Goal: Browse casually

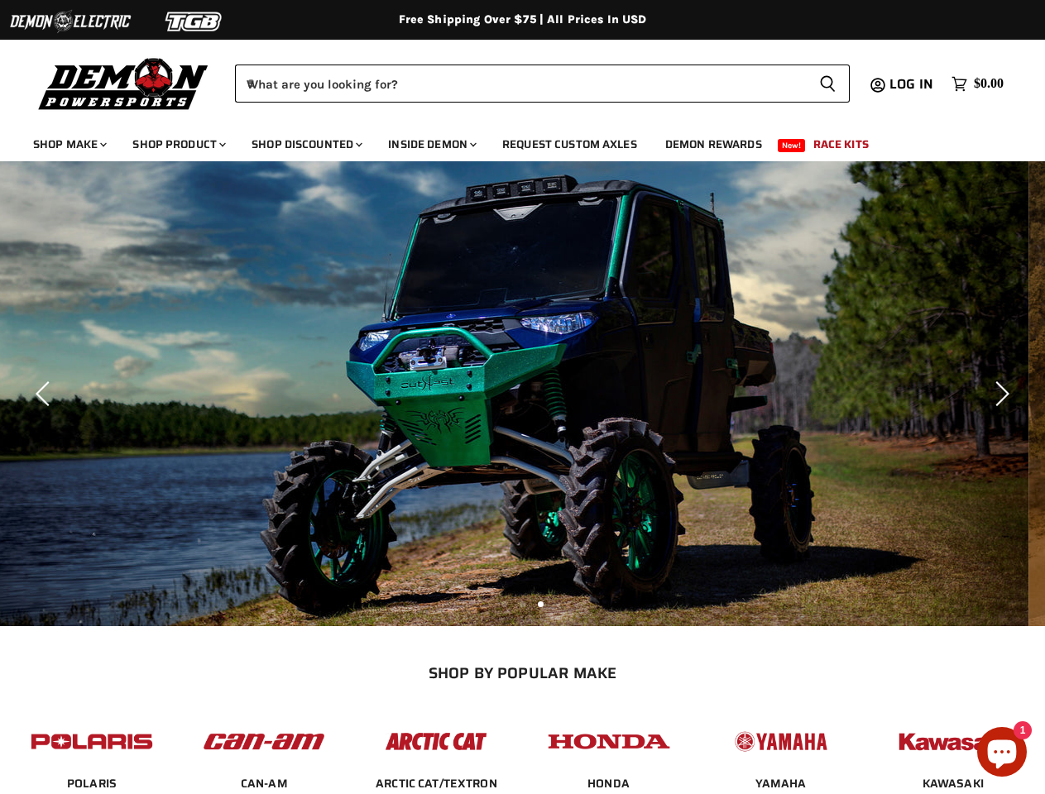
click at [522, 397] on img "Slide 2 of 3" at bounding box center [505, 393] width 1045 height 465
click at [70, 22] on img at bounding box center [70, 21] width 124 height 31
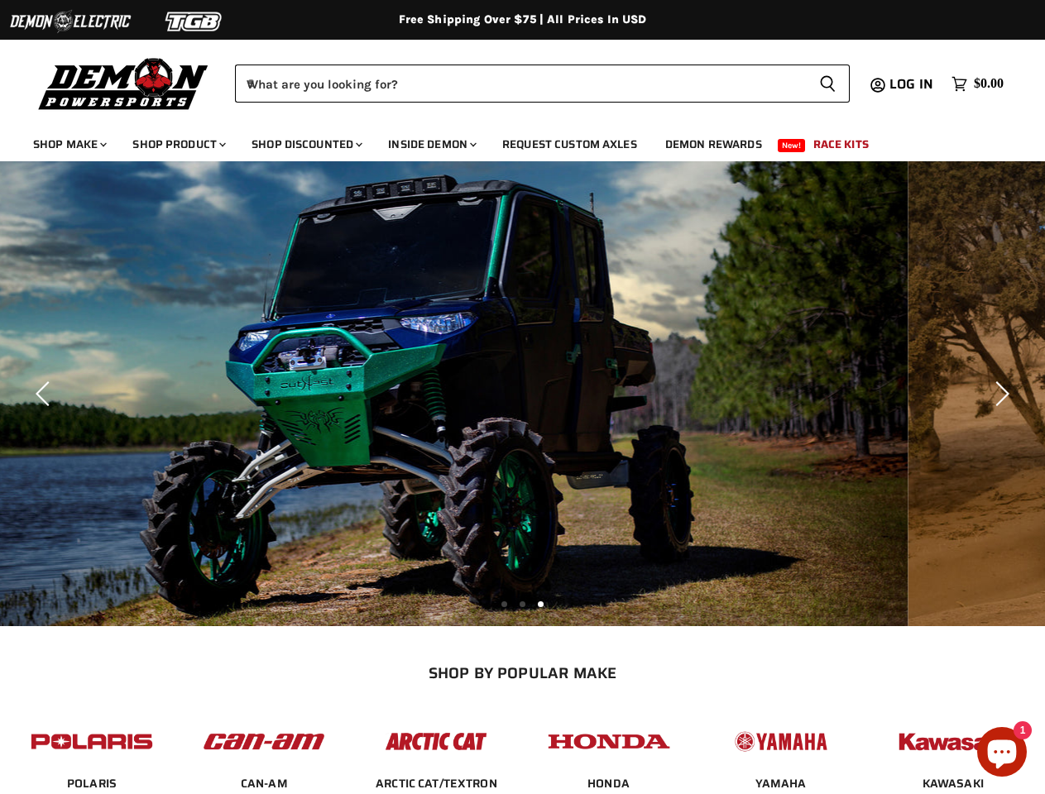
click at [194, 22] on img at bounding box center [194, 21] width 124 height 31
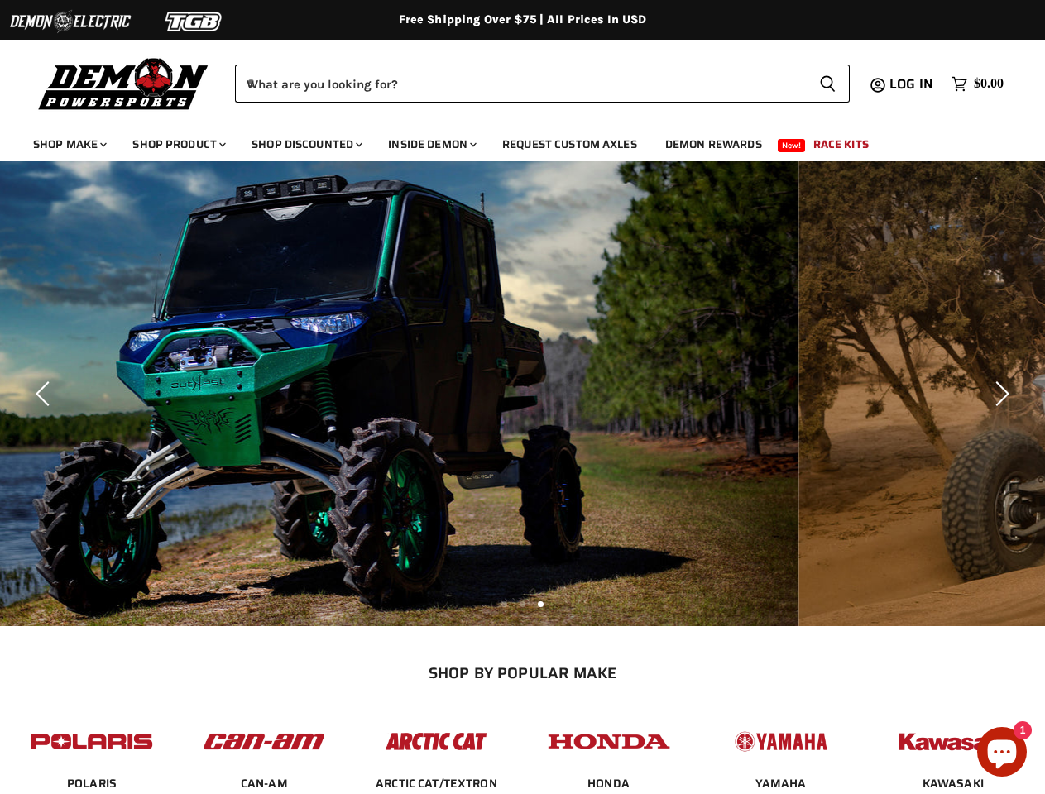
click at [0, 55] on div "Menu icon Translation missing: en.general.icons.icon_search_close icon Menu Dem…" at bounding box center [522, 79] width 1045 height 84
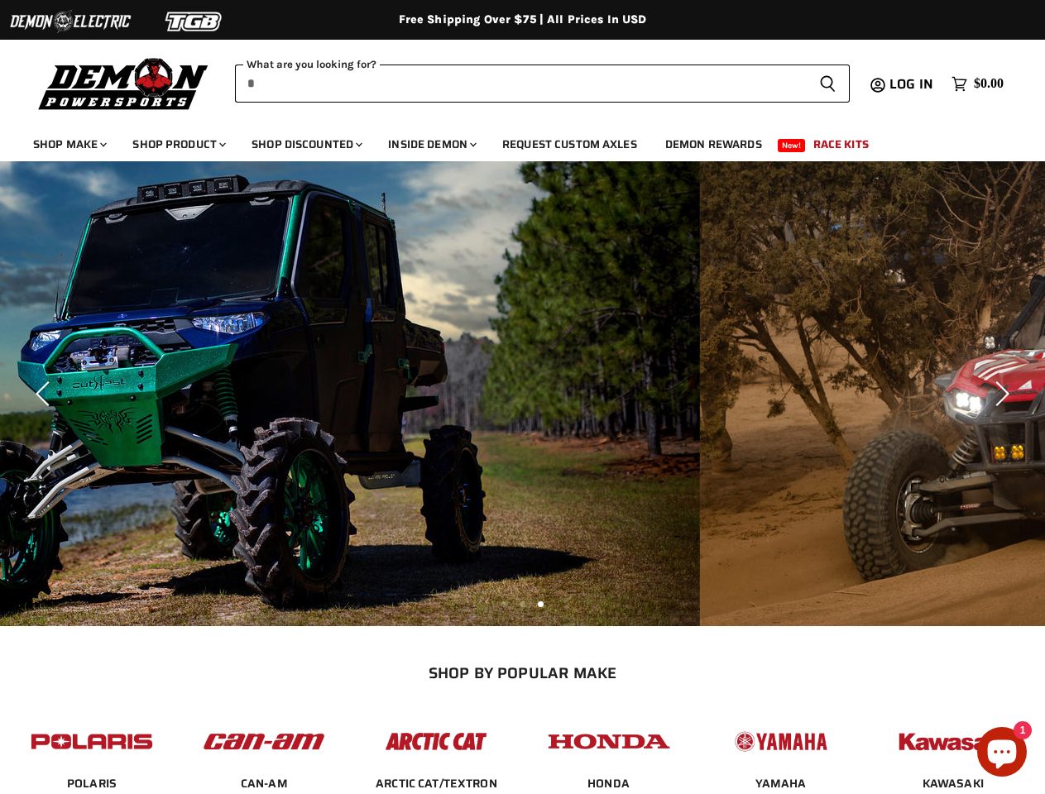
click at [520, 84] on input "When autocomplete results are available use up and down arrows to review and en…" at bounding box center [520, 84] width 571 height 38
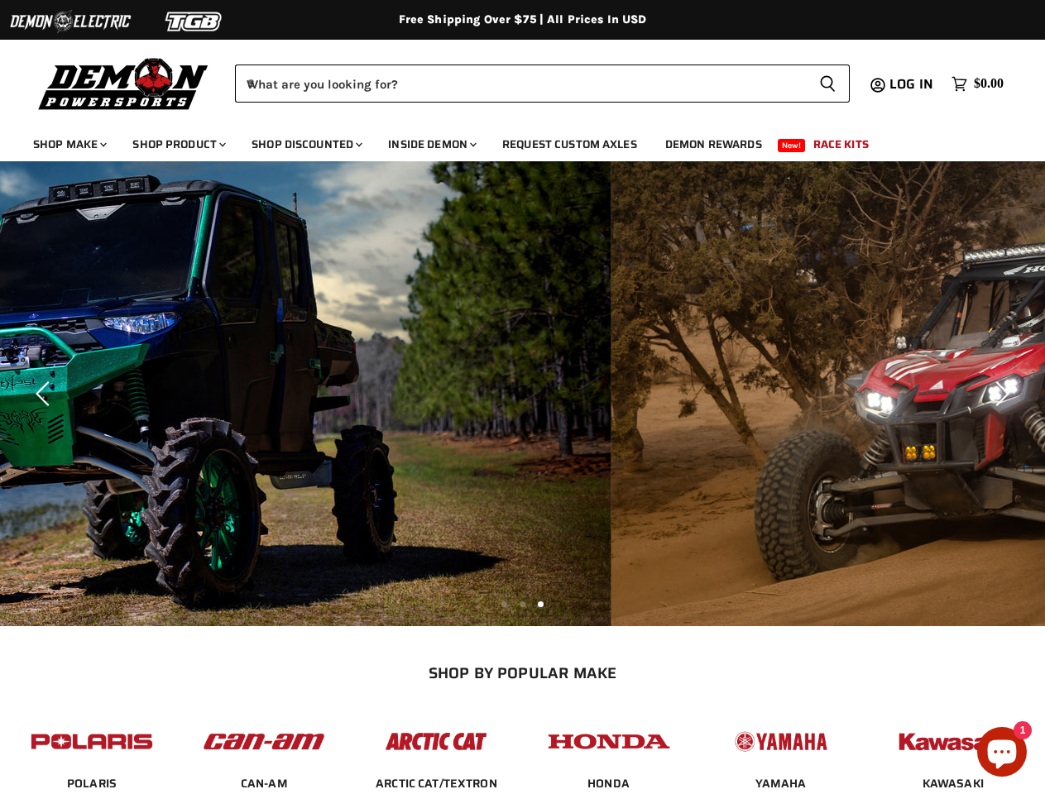
click at [827, 84] on icon "Search icon" at bounding box center [827, 83] width 17 height 19
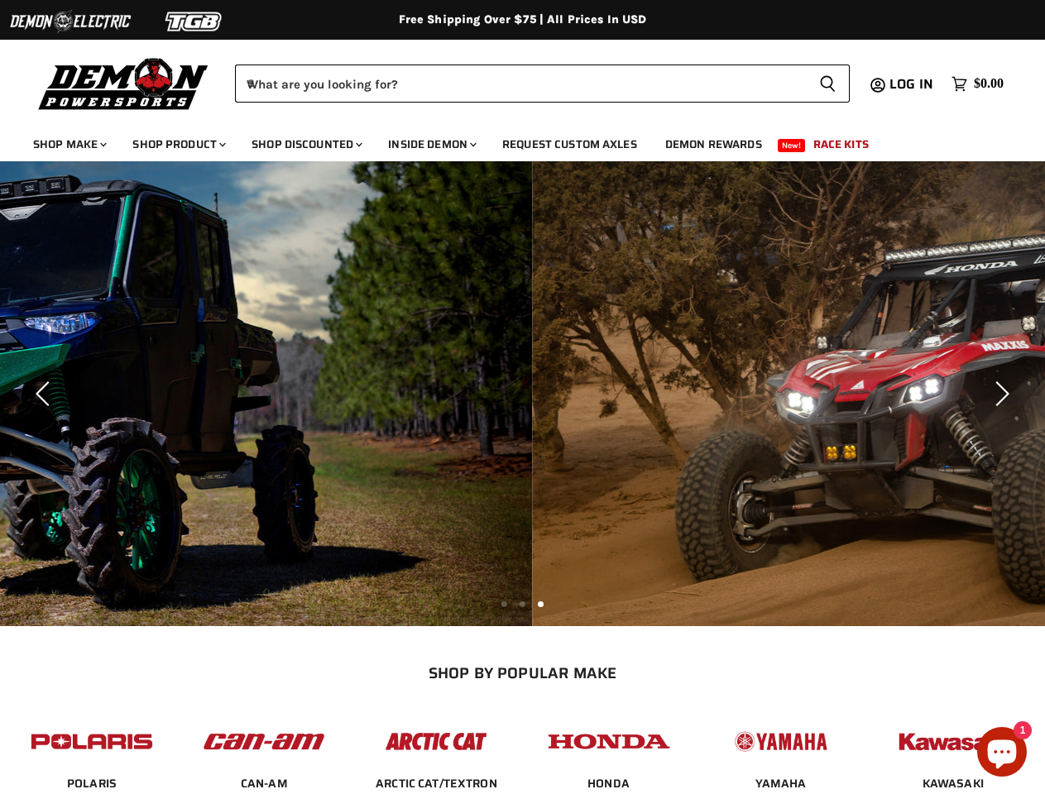
click at [532, 394] on img "Slide 3 of 3" at bounding box center [1054, 393] width 1045 height 465
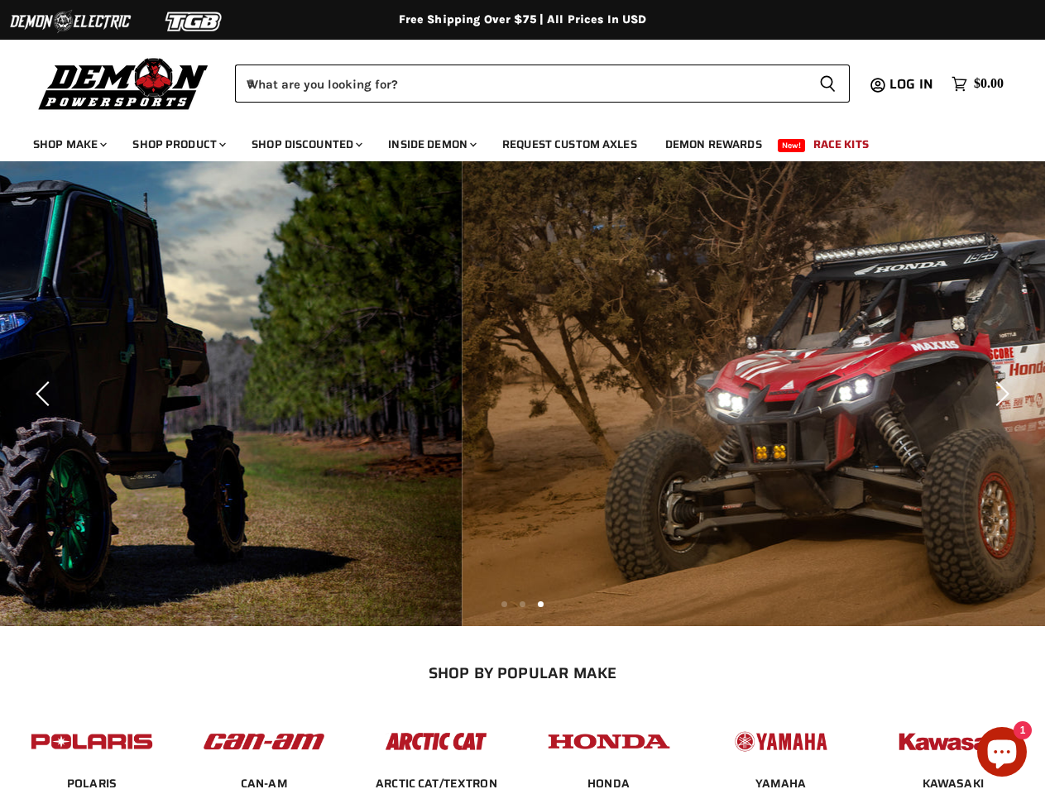
click at [46, 394] on icon "Previous" at bounding box center [45, 393] width 25 height 25
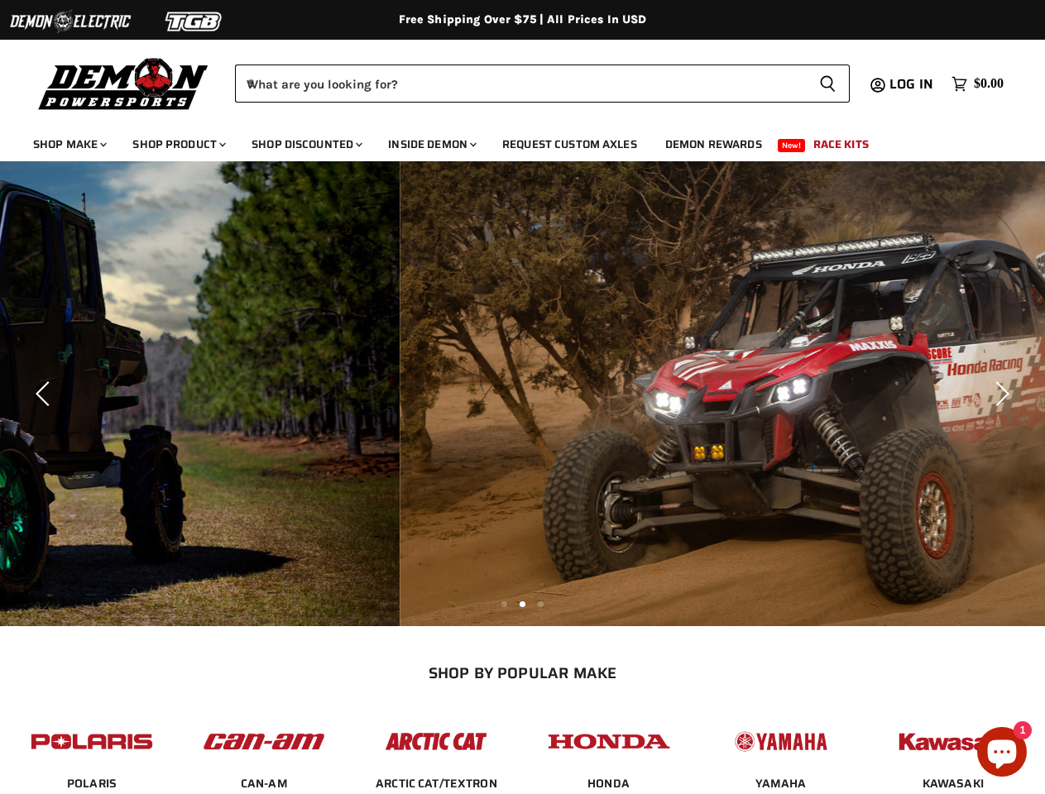
click at [999, 394] on icon "Next" at bounding box center [999, 393] width 25 height 25
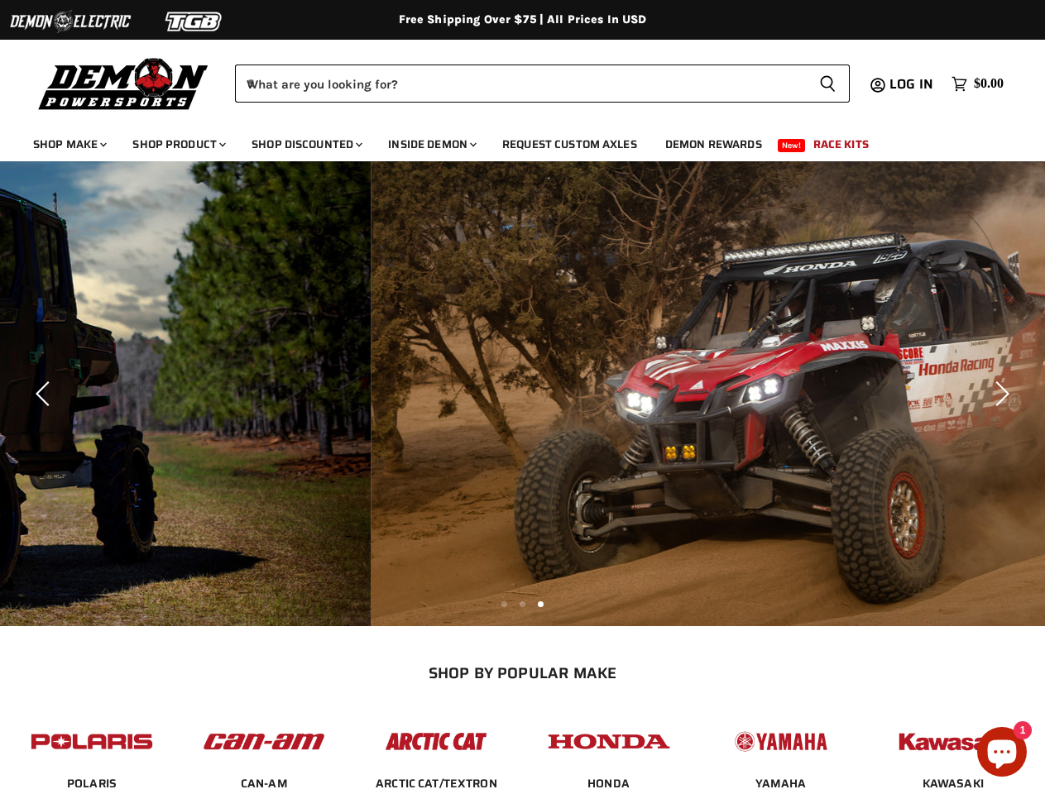
click at [522, 603] on li "Page dot 2" at bounding box center [523, 604] width 6 height 6
